Goal: Transaction & Acquisition: Purchase product/service

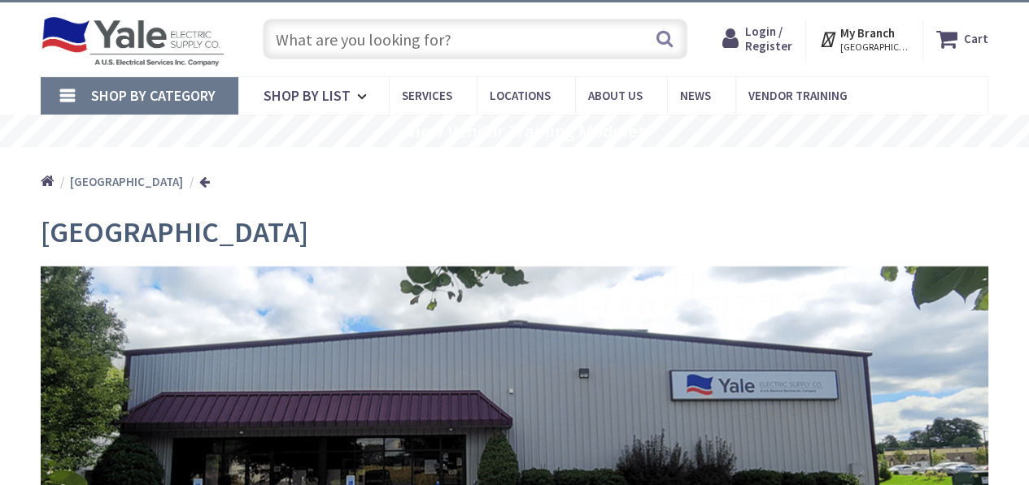
click at [335, 33] on input "text" at bounding box center [475, 39] width 424 height 41
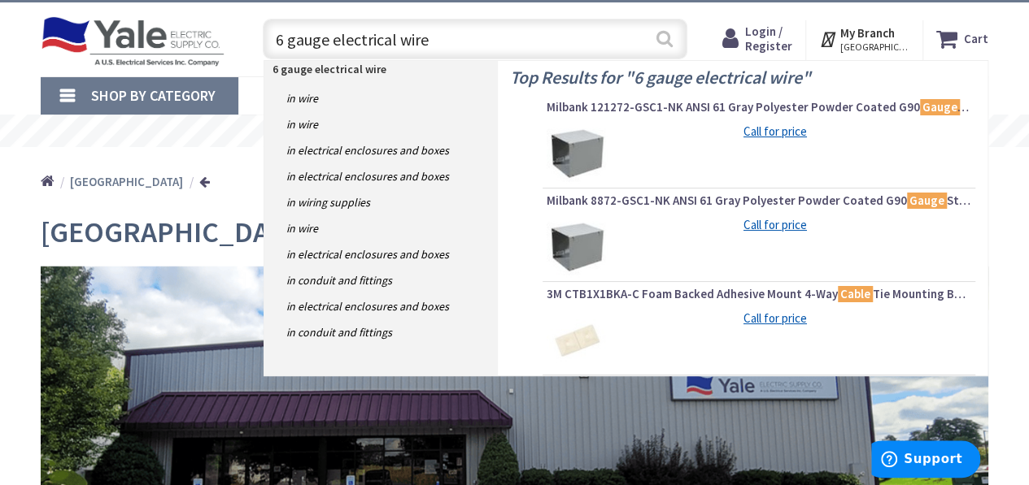
type input "6 gauge electrical wire"
click at [660, 41] on button "Search" at bounding box center [664, 38] width 21 height 37
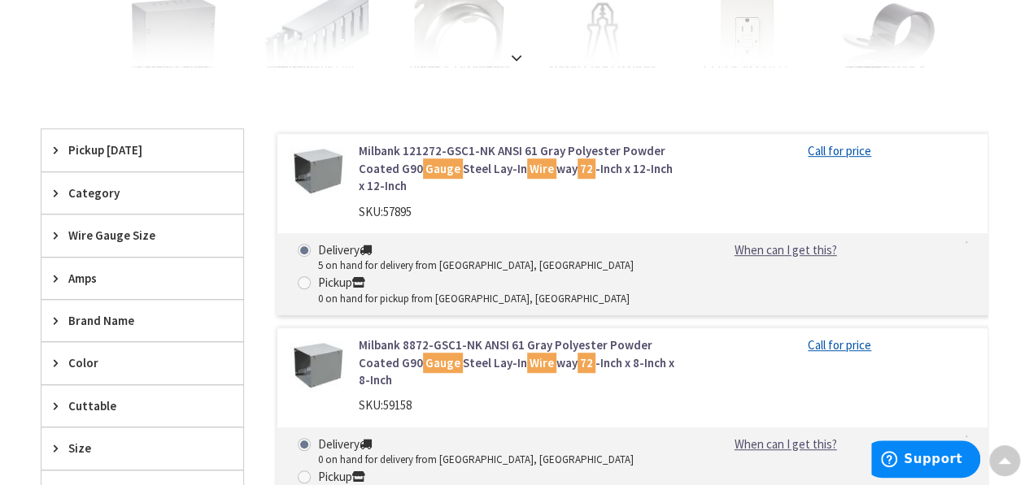
scroll to position [390, 0]
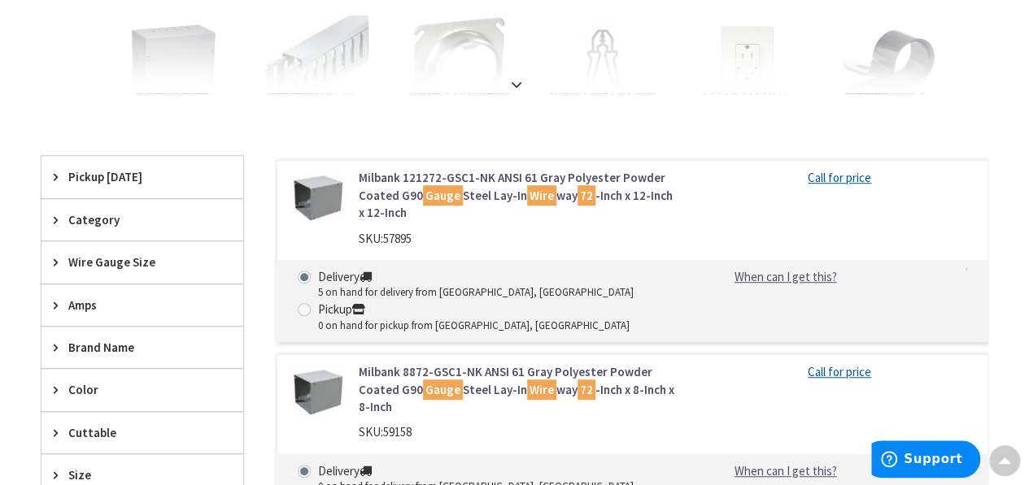
click at [68, 221] on span "Category" at bounding box center [134, 219] width 133 height 17
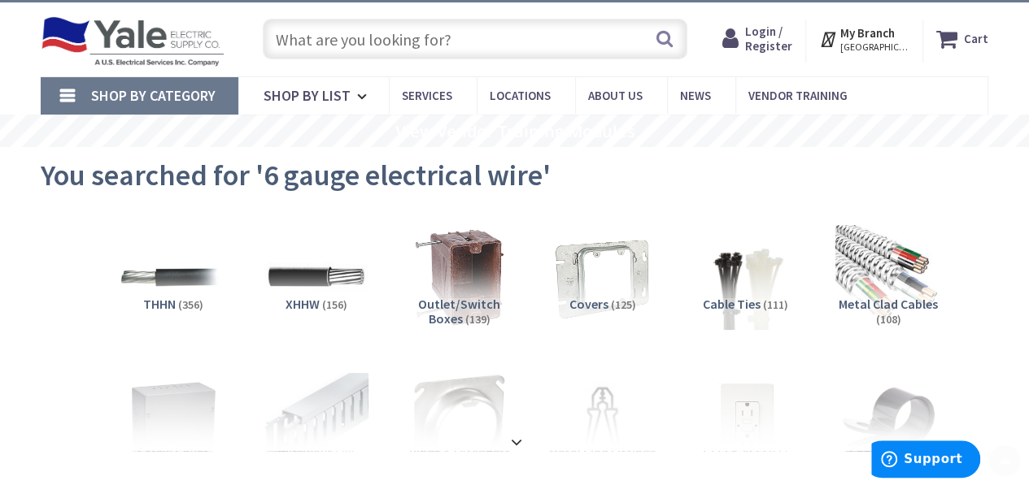
scroll to position [0, 0]
